Goal: Task Accomplishment & Management: Complete application form

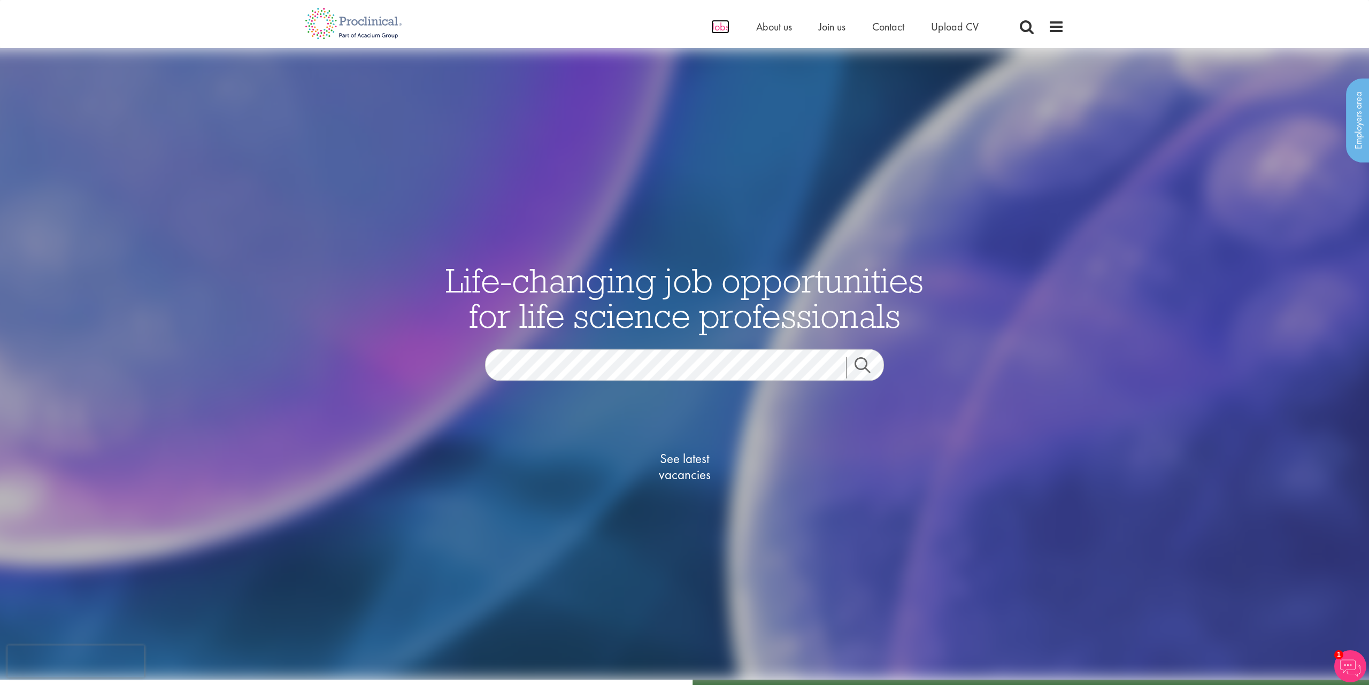
click at [728, 31] on span "Jobs" at bounding box center [720, 27] width 18 height 14
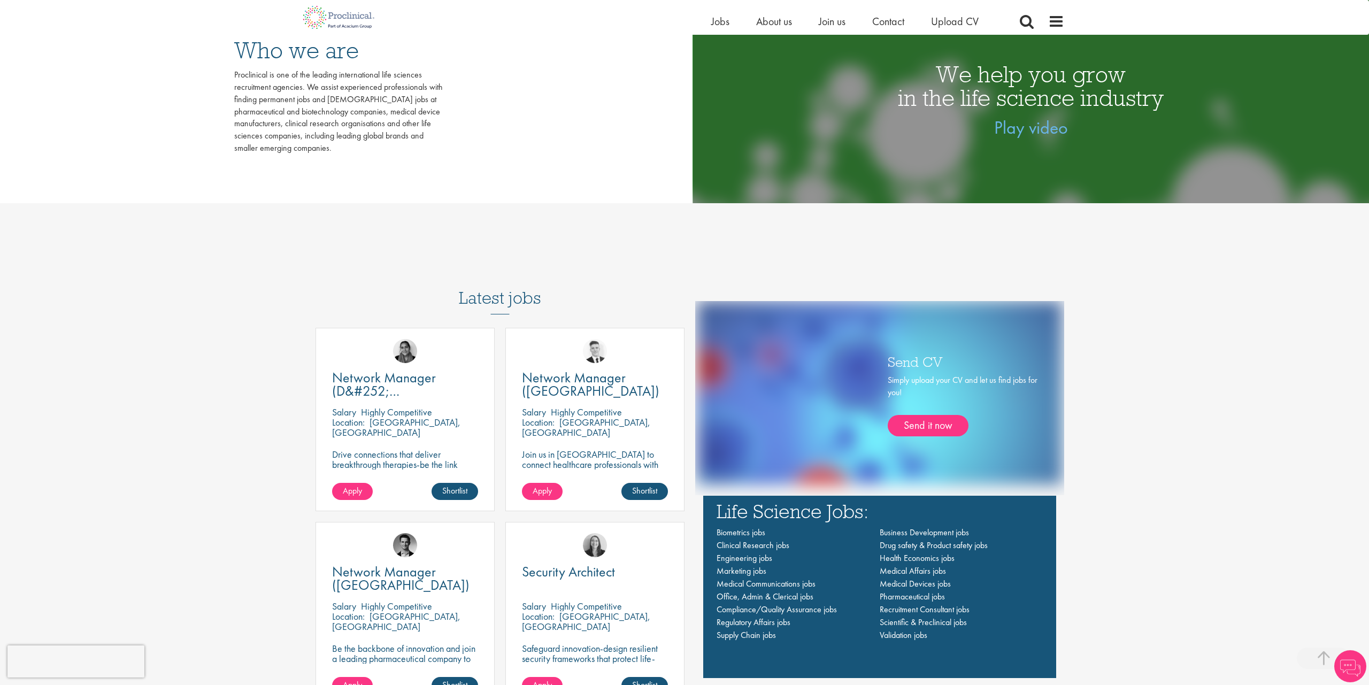
scroll to position [723, 0]
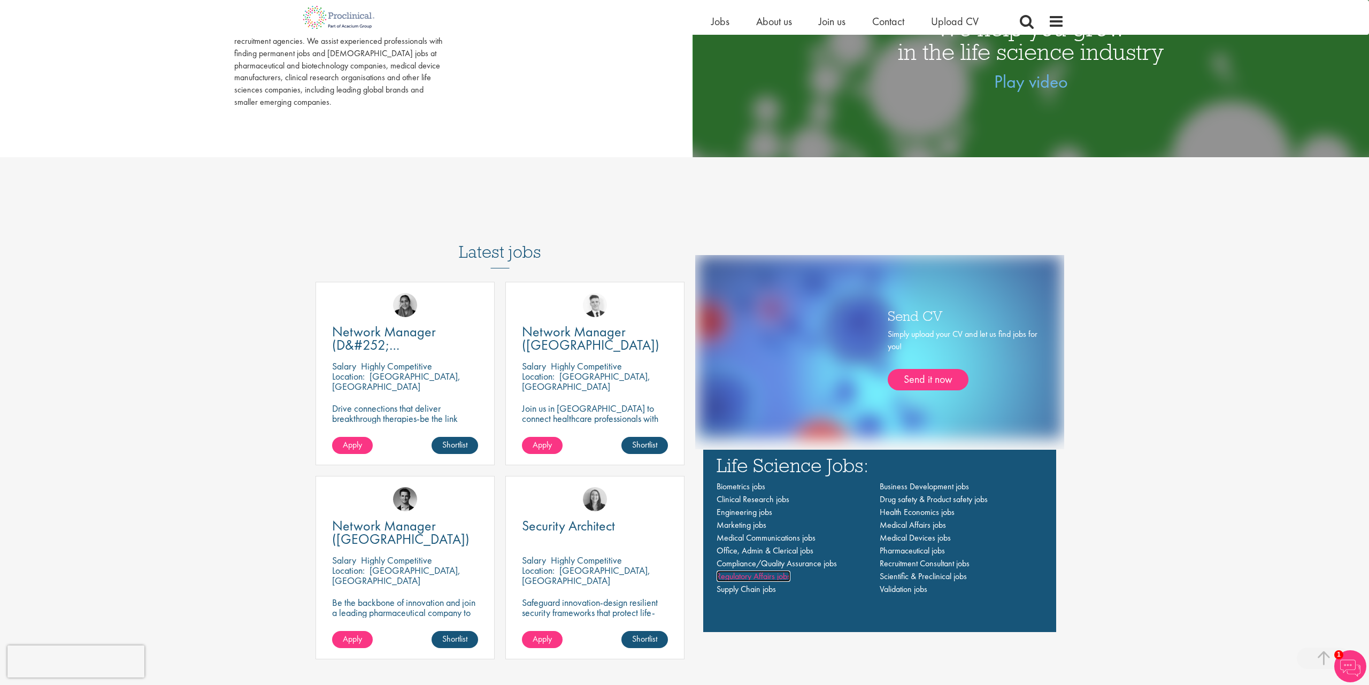
click at [774, 582] on span "Regulatory Affairs jobs" at bounding box center [754, 576] width 74 height 11
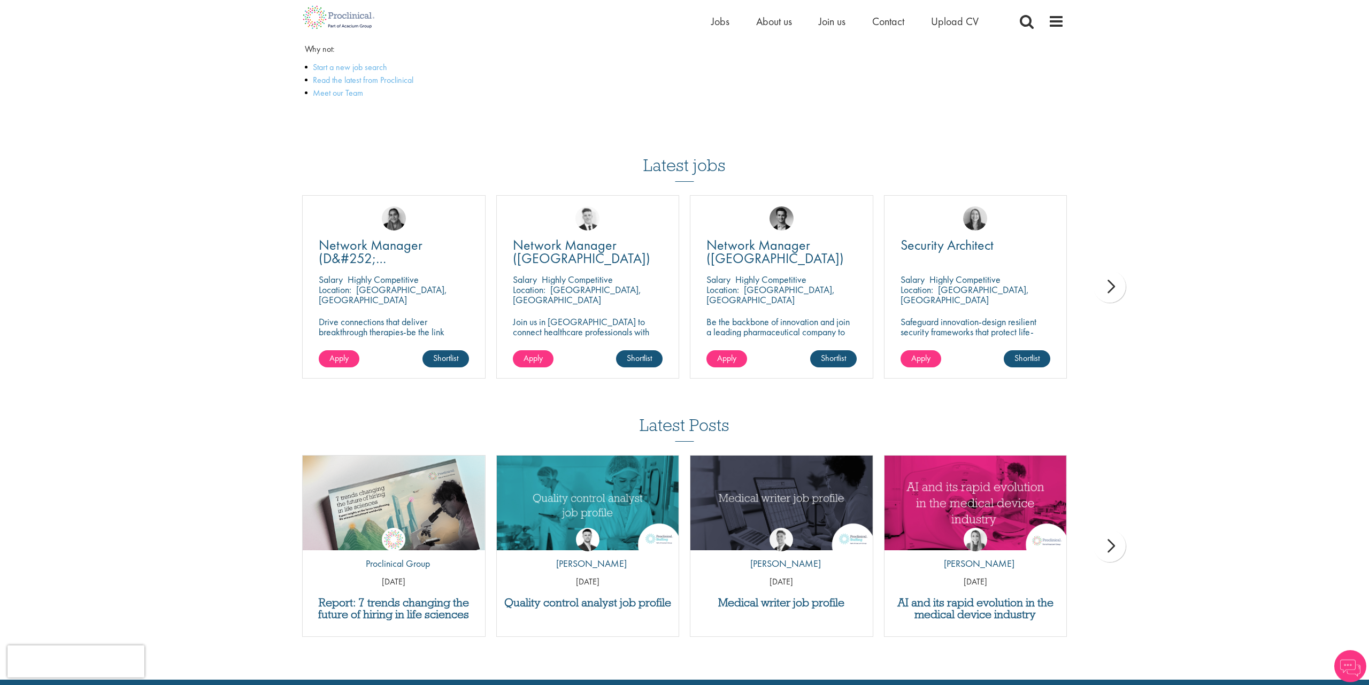
scroll to position [167, 0]
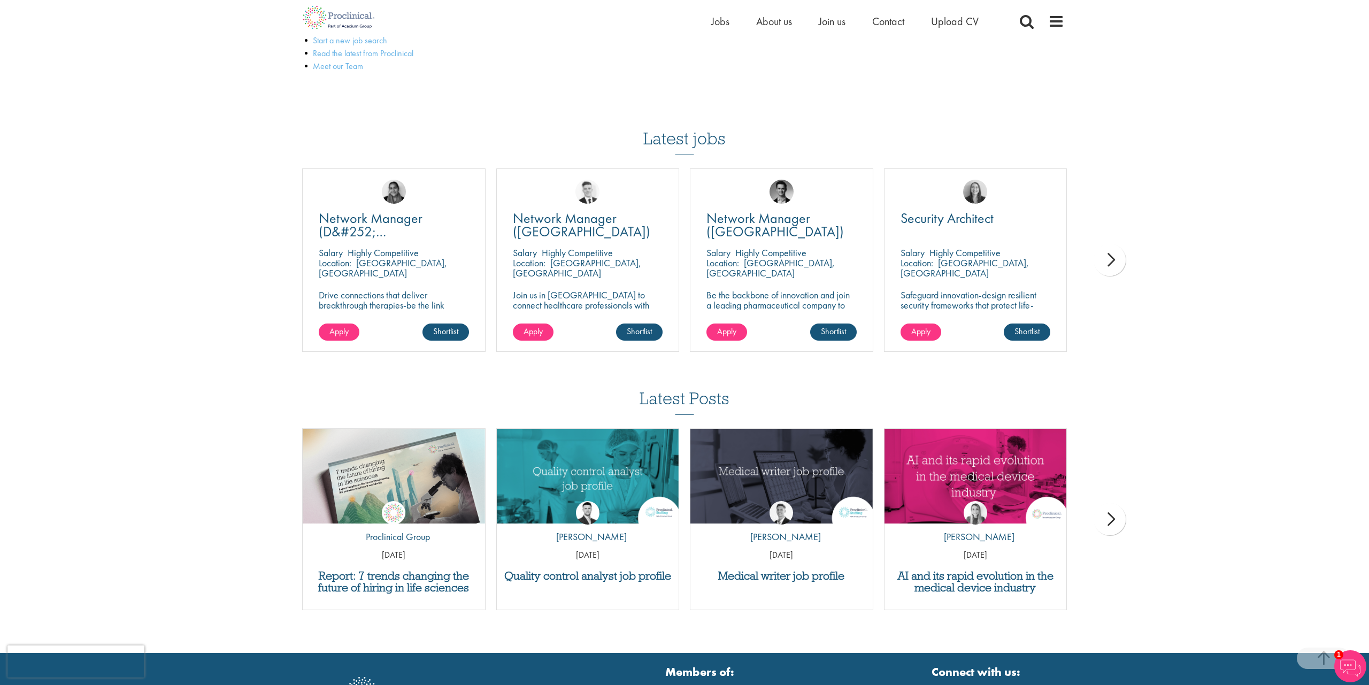
click at [1115, 265] on div "next" at bounding box center [1110, 260] width 32 height 32
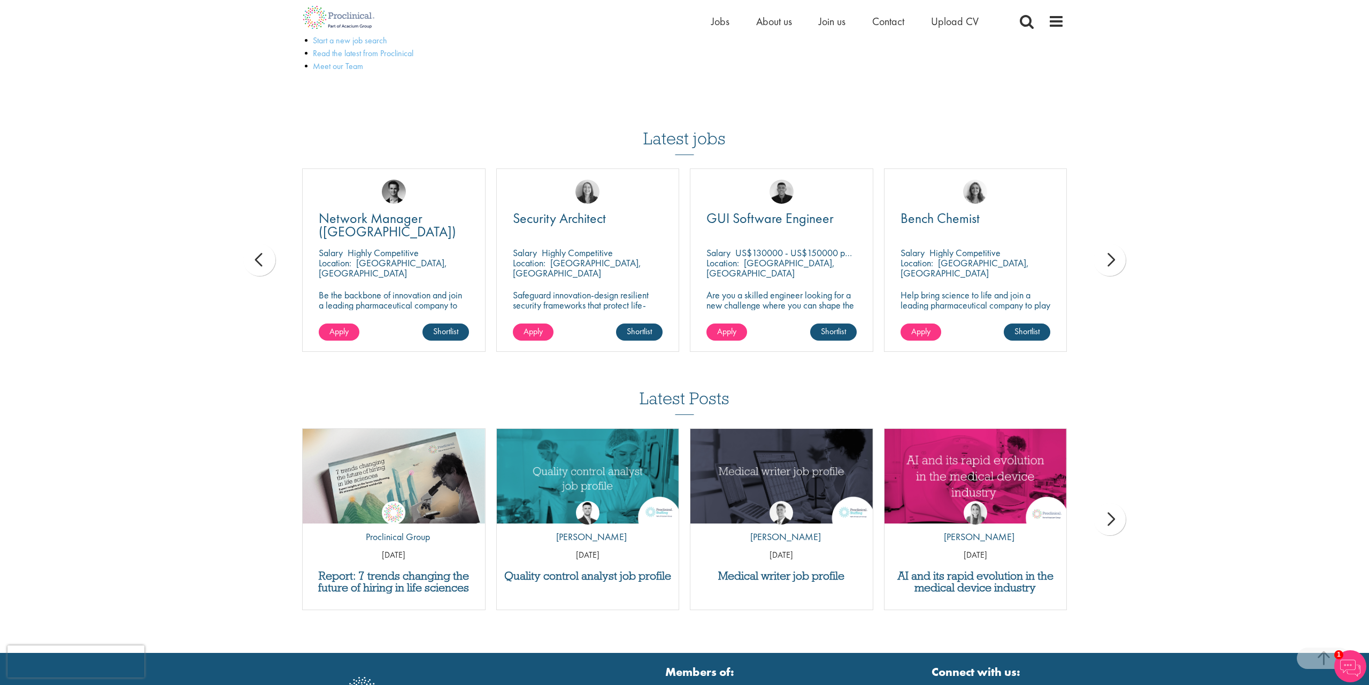
click at [1115, 265] on div "next" at bounding box center [1110, 260] width 32 height 32
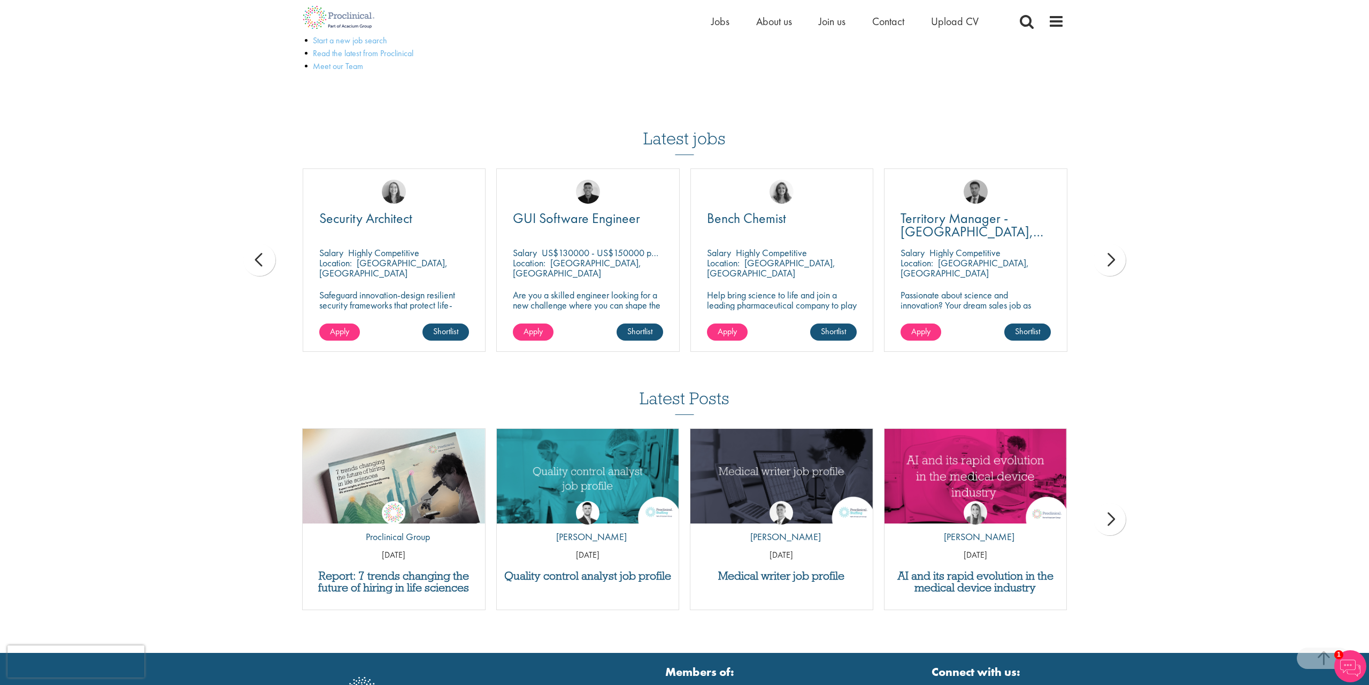
click at [1115, 265] on div "next" at bounding box center [1110, 260] width 32 height 32
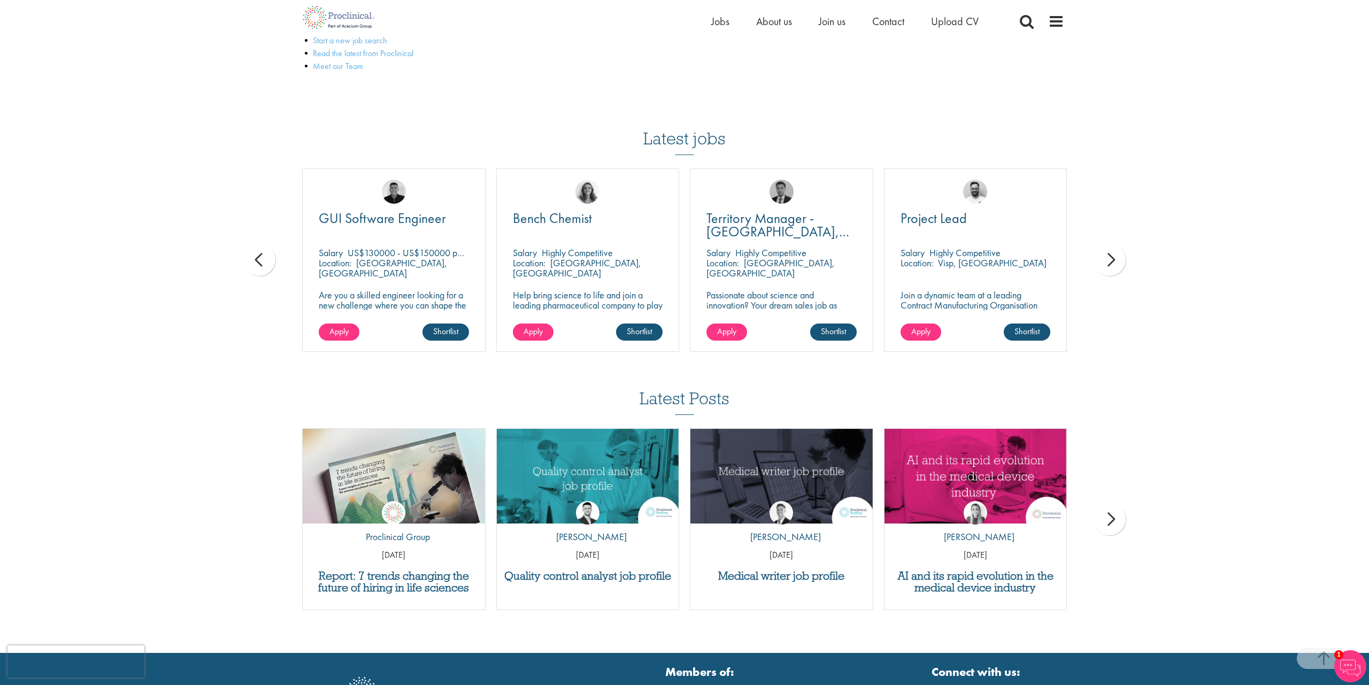
click at [1115, 265] on div "next" at bounding box center [1110, 260] width 32 height 32
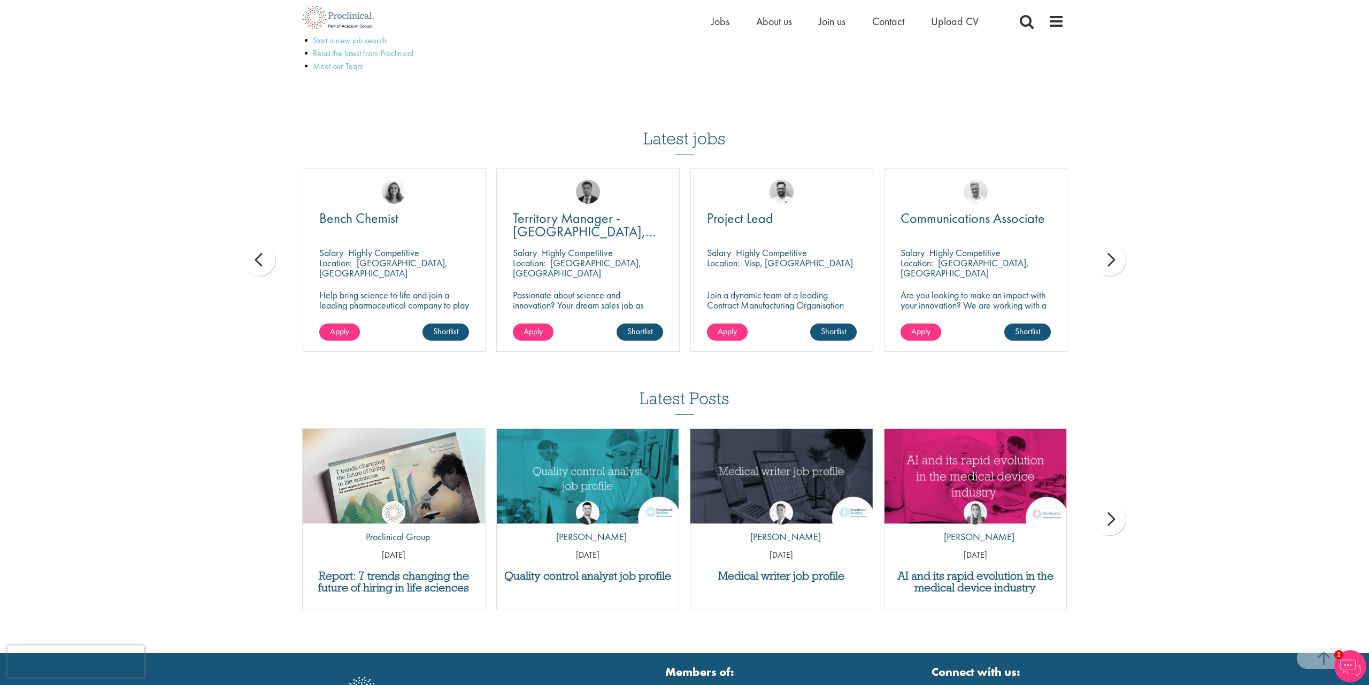
click at [1110, 253] on div "next" at bounding box center [1110, 260] width 32 height 32
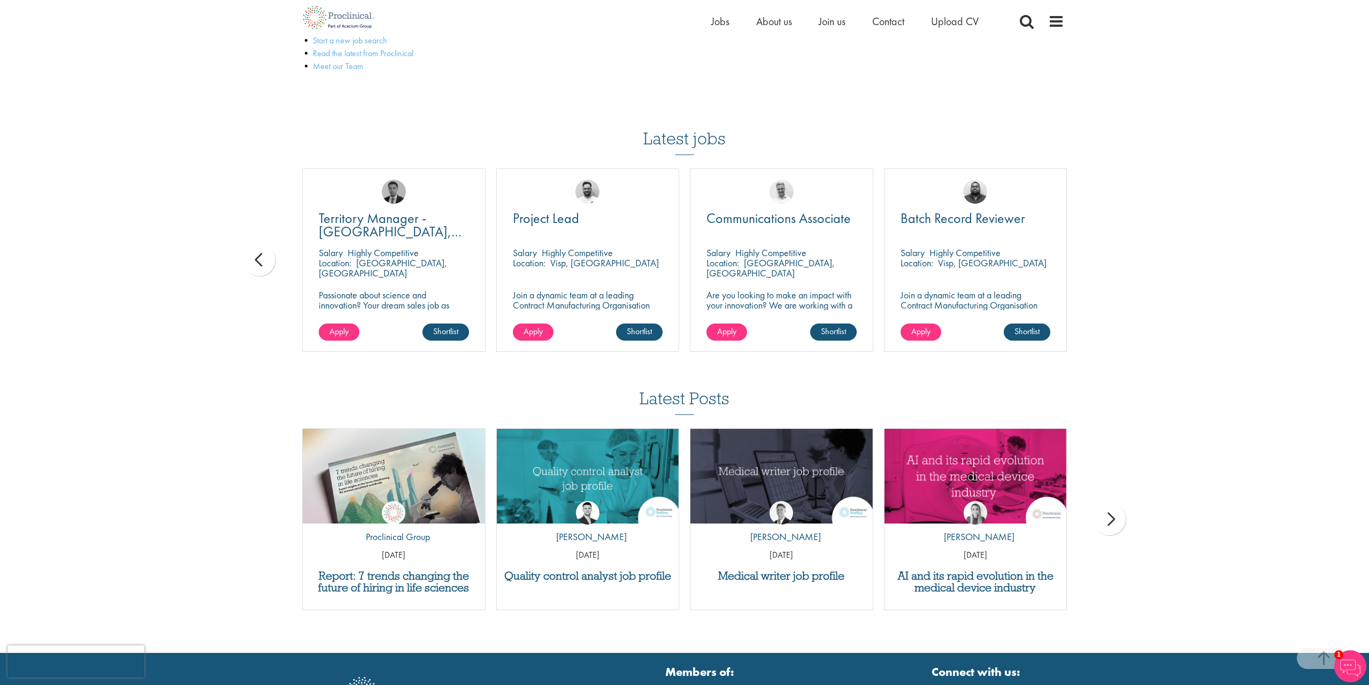
click at [1110, 253] on div "You are here: Home > Regulatory Affairs jobs Regulatory Affairs jobs We are ver…" at bounding box center [684, 243] width 1369 height 820
click at [562, 220] on span "Project Lead" at bounding box center [546, 218] width 66 height 18
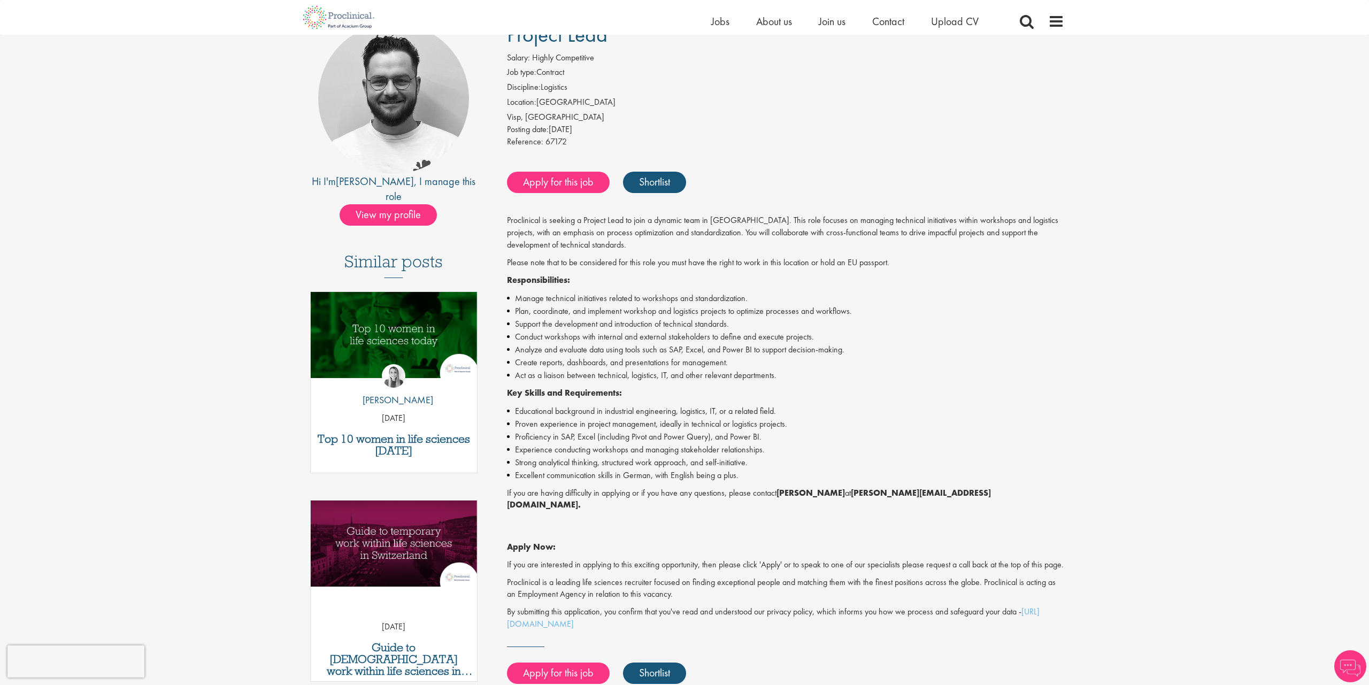
scroll to position [111, 0]
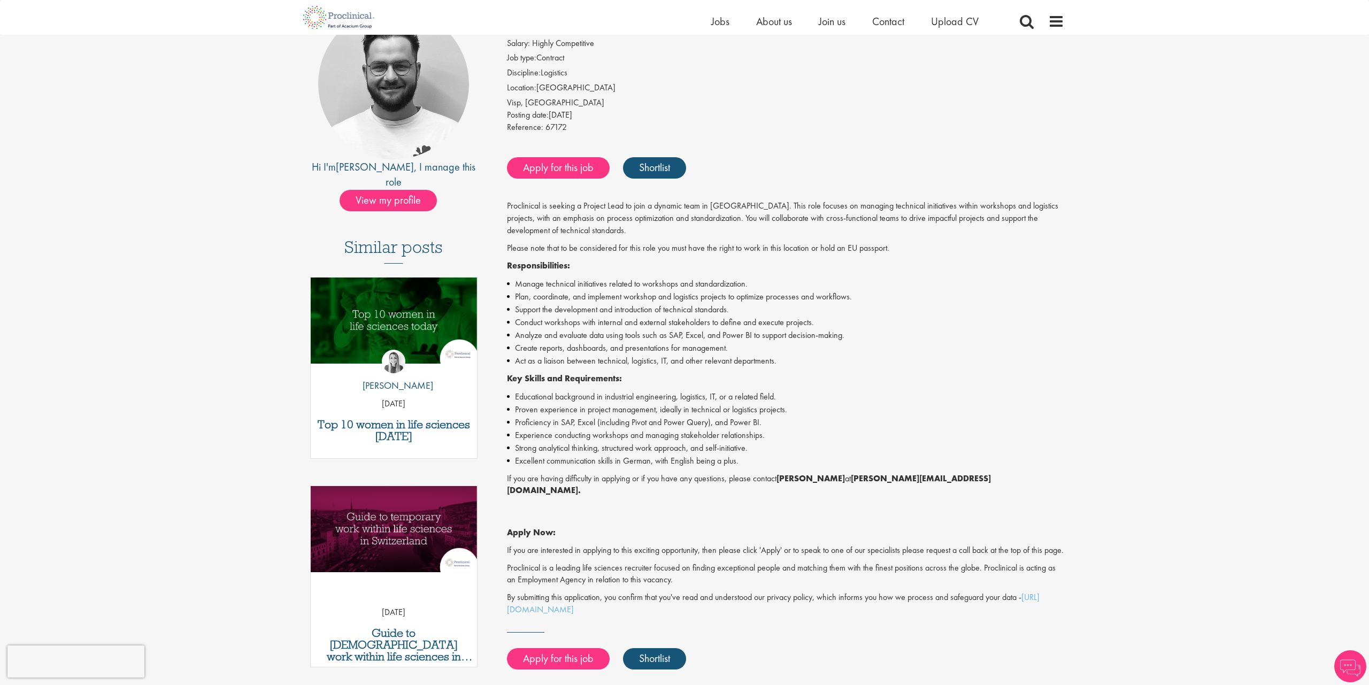
drag, startPoint x: 580, startPoint y: 396, endPoint x: 781, endPoint y: 389, distance: 201.2
click at [781, 389] on div "Proclinical is seeking a Project Lead to join a dynamic team in [GEOGRAPHIC_DAT…" at bounding box center [786, 408] width 558 height 416
click at [575, 413] on li "Proven experience in project management, ideally in technical or logistics proj…" at bounding box center [786, 409] width 558 height 13
drag, startPoint x: 573, startPoint y: 411, endPoint x: 801, endPoint y: 406, distance: 227.9
click at [801, 406] on li "Proven experience in project management, ideally in technical or logistics proj…" at bounding box center [786, 409] width 558 height 13
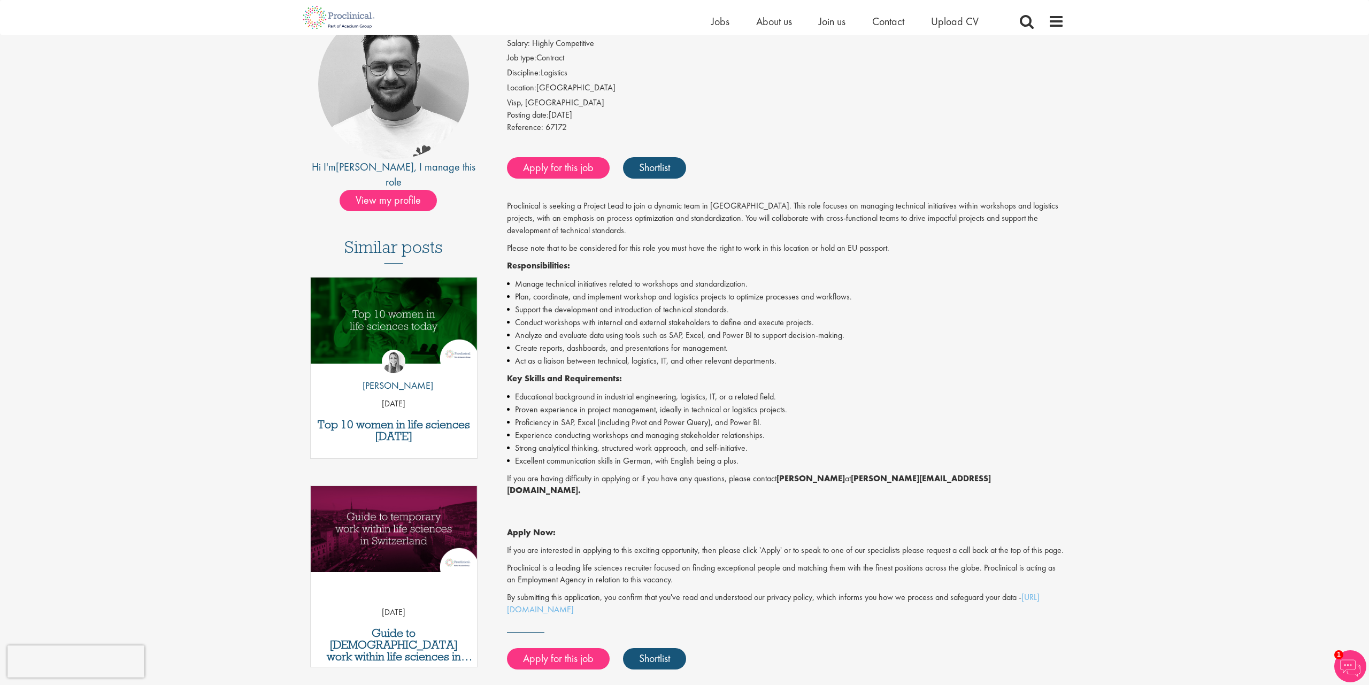
click at [530, 429] on li "Experience conducting workshops and managing stakeholder relationships." at bounding box center [786, 435] width 558 height 13
drag, startPoint x: 536, startPoint y: 424, endPoint x: 792, endPoint y: 417, distance: 256.3
click at [792, 417] on li "Proficiency in SAP, Excel (including Pivot and Power Query), and Power BI." at bounding box center [786, 422] width 558 height 13
drag, startPoint x: 562, startPoint y: 441, endPoint x: 739, endPoint y: 458, distance: 177.9
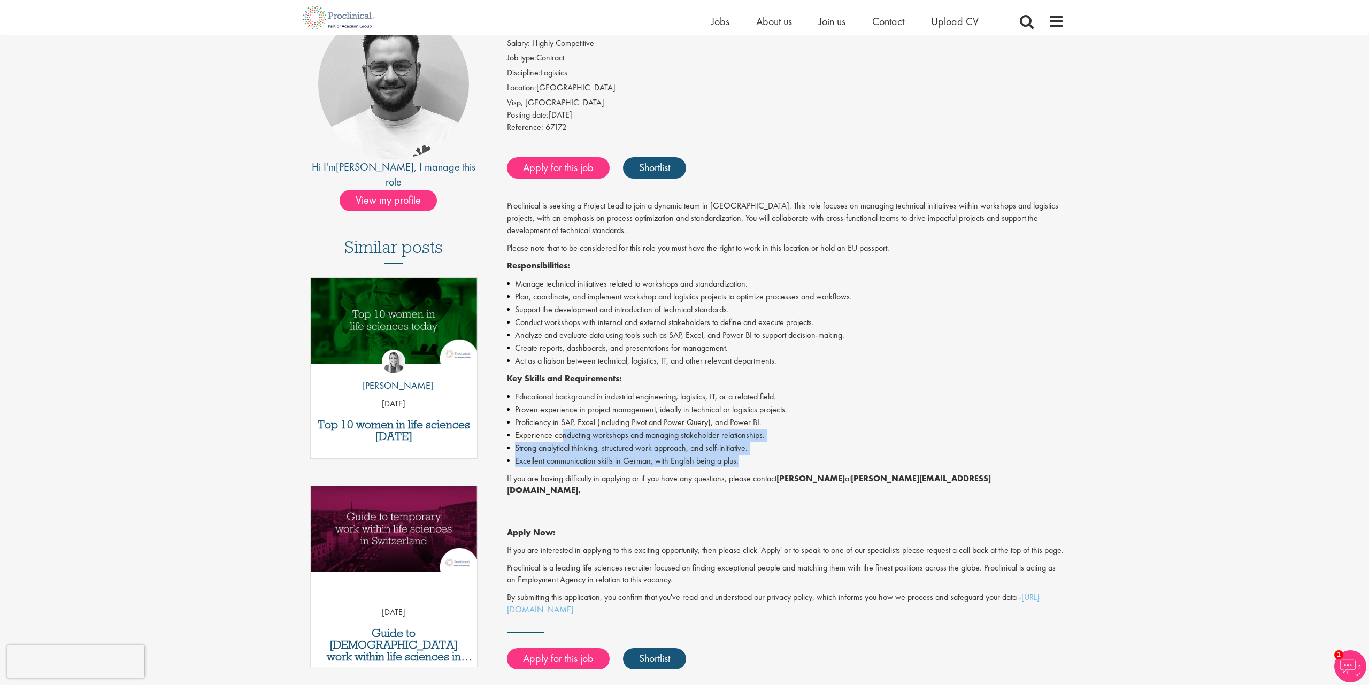
click at [739, 458] on ul "Educational background in industrial engineering, logistics, IT, or a related f…" at bounding box center [786, 428] width 558 height 77
click at [739, 458] on li "Excellent communication skills in German, with English being a plus." at bounding box center [786, 461] width 558 height 13
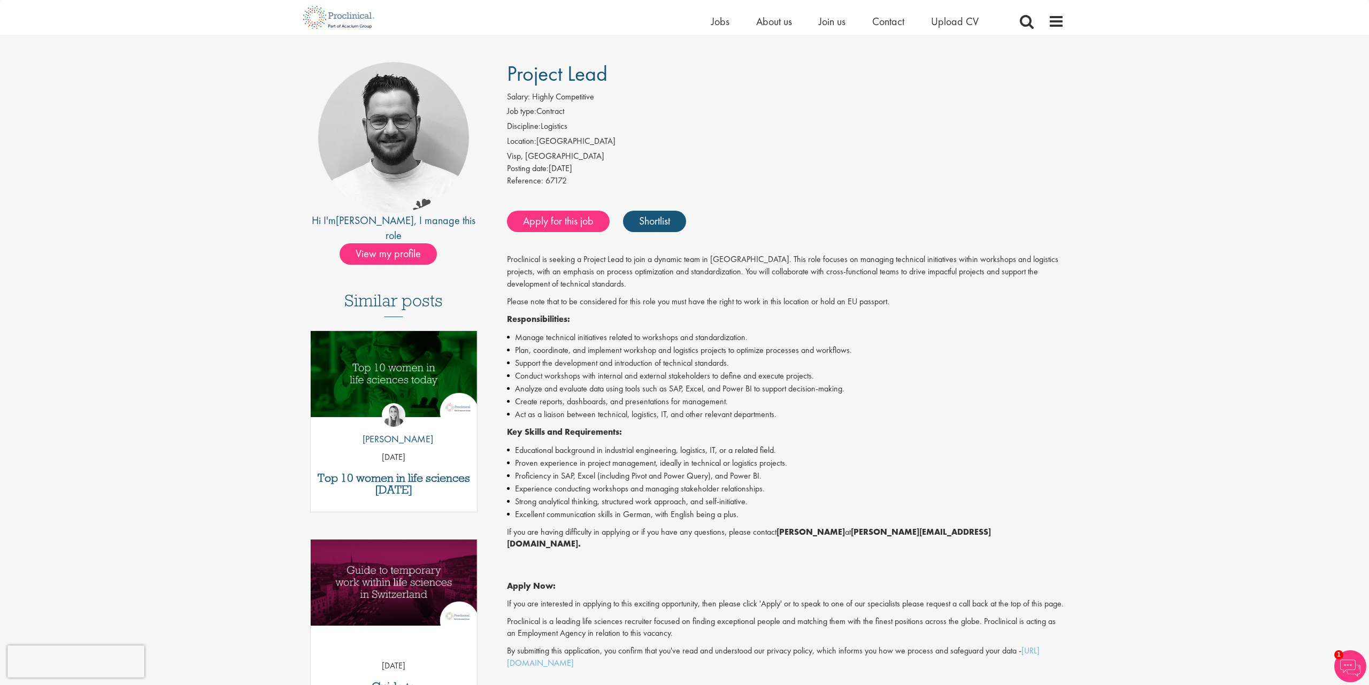
scroll to position [56, 0]
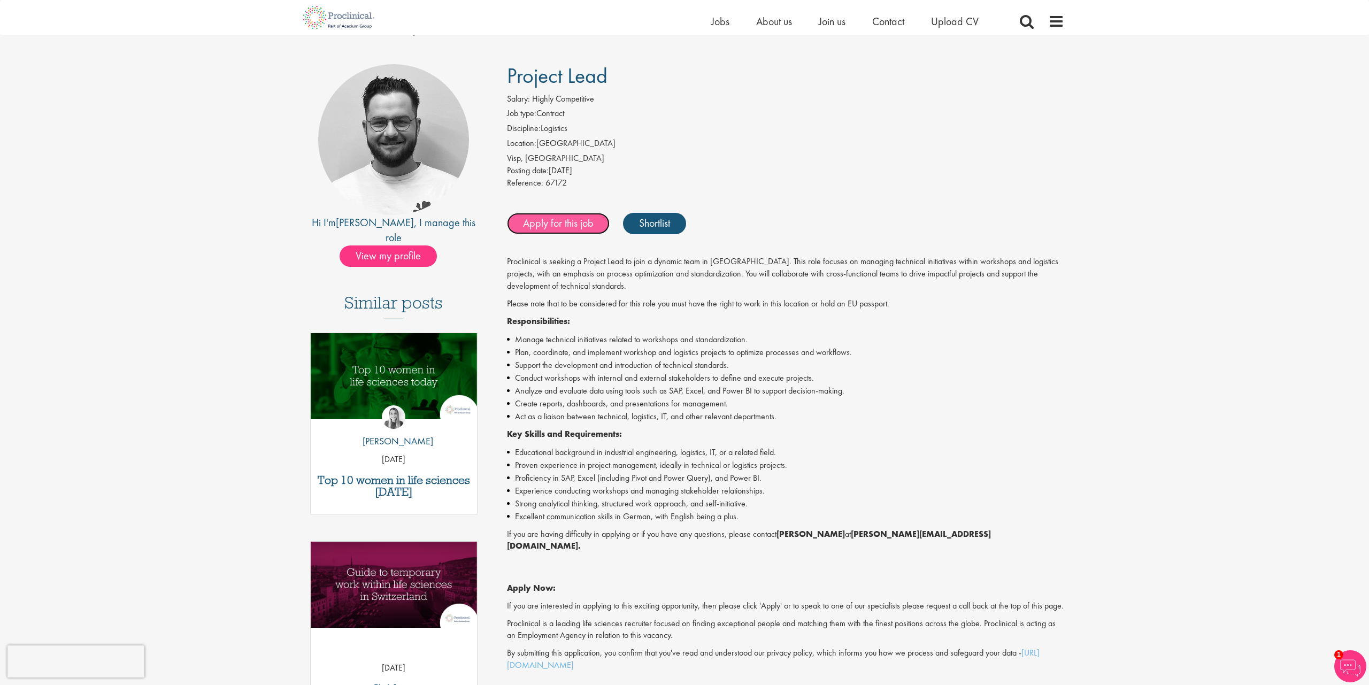
click at [563, 230] on link "Apply for this job" at bounding box center [558, 223] width 103 height 21
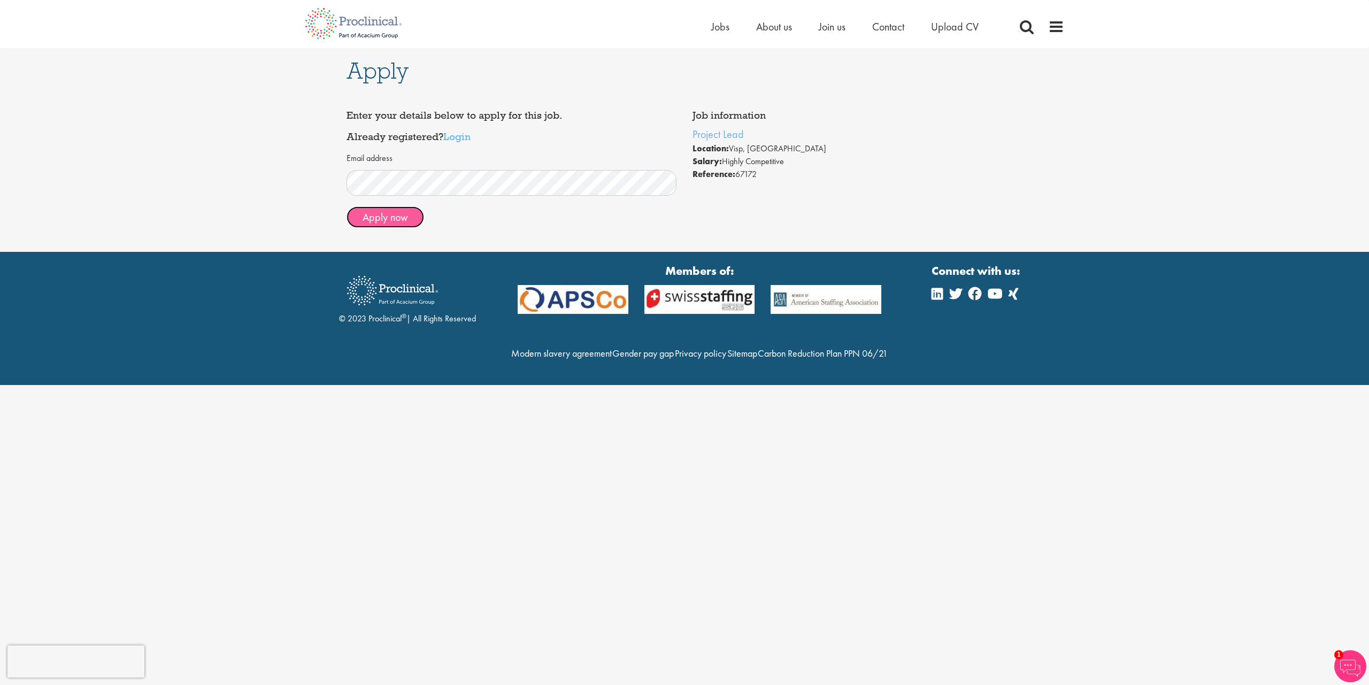
click at [379, 216] on button "Apply now" at bounding box center [386, 216] width 78 height 21
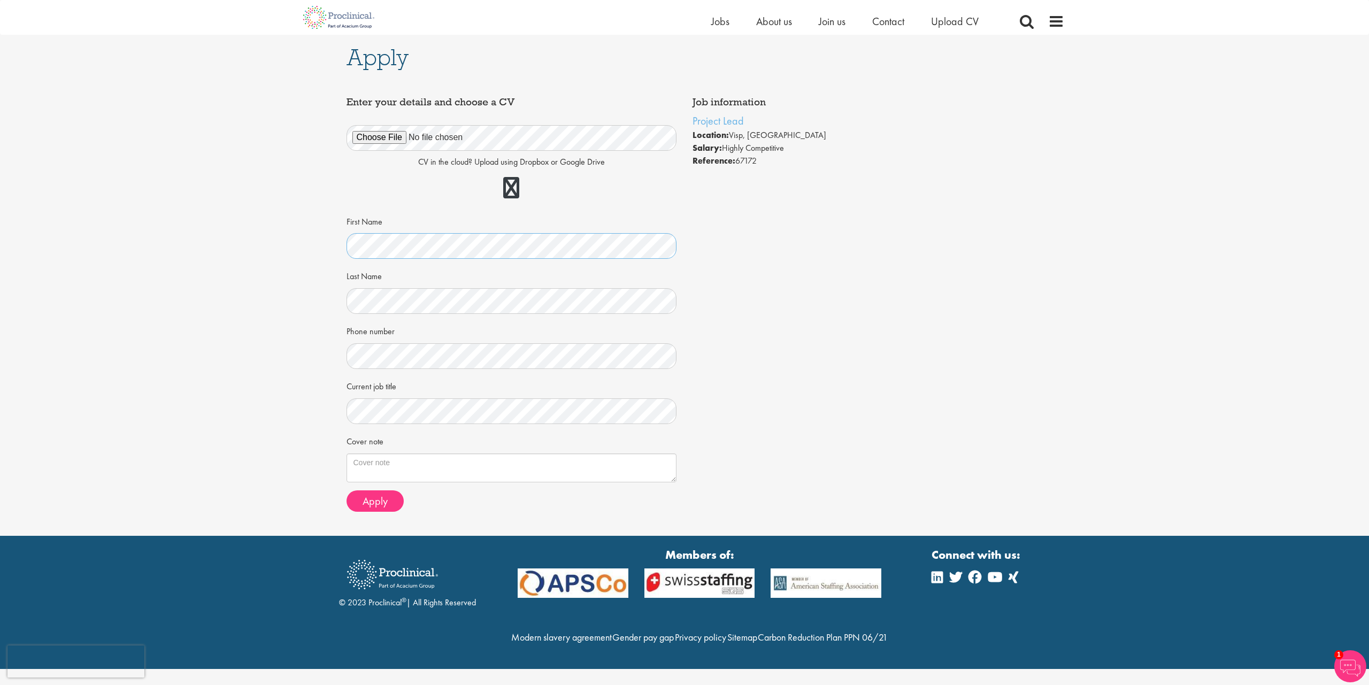
scroll to position [6, 0]
click at [425, 460] on textarea "Cover note" at bounding box center [512, 467] width 330 height 29
click at [386, 494] on span "Apply" at bounding box center [375, 501] width 25 height 14
